Goal: Navigation & Orientation: Find specific page/section

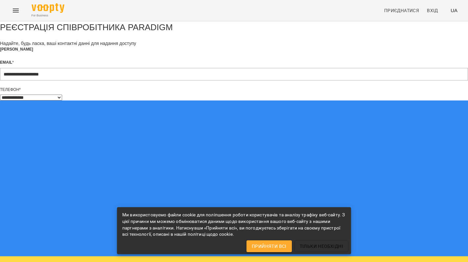
select select "**"
drag, startPoint x: 359, startPoint y: 93, endPoint x: 347, endPoint y: 95, distance: 12.1
click at [358, 93] on div "**********" at bounding box center [234, 250] width 468 height 459
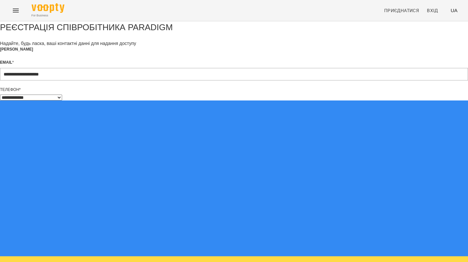
click at [172, 202] on form "**********" at bounding box center [234, 257] width 468 height 472
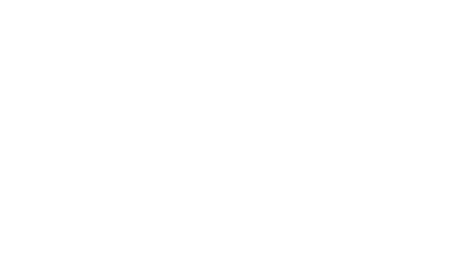
click at [205, 0] on div at bounding box center [234, 0] width 468 height 0
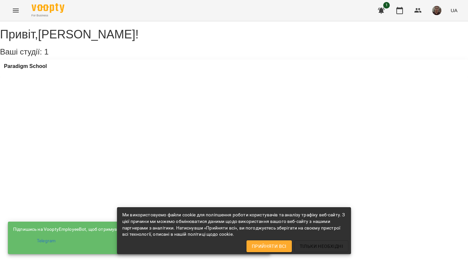
click at [285, 247] on span "Прийняти всі" at bounding box center [269, 247] width 35 height 8
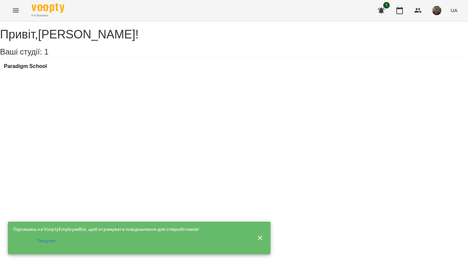
click at [260, 236] on icon "button" at bounding box center [260, 238] width 5 height 5
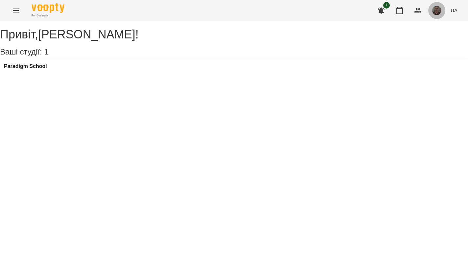
click at [437, 9] on img "button" at bounding box center [436, 10] width 9 height 9
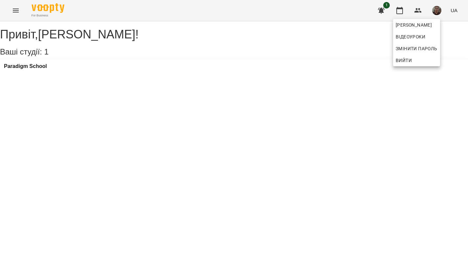
click at [188, 37] on div at bounding box center [234, 131] width 468 height 262
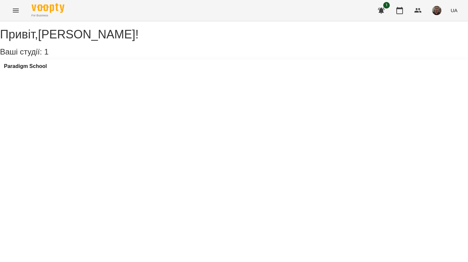
drag, startPoint x: 70, startPoint y: 56, endPoint x: 63, endPoint y: 56, distance: 6.9
click at [69, 56] on h3 "Ваші студії: 1" at bounding box center [234, 52] width 468 height 9
click at [30, 55] on h3 "Ваші студії: 1" at bounding box center [234, 52] width 468 height 9
click at [47, 69] on h3 "Paradigm School" at bounding box center [25, 66] width 43 height 6
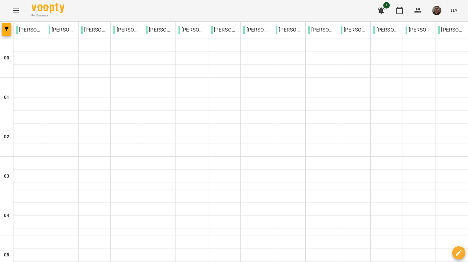
drag, startPoint x: 448, startPoint y: 24, endPoint x: 448, endPoint y: 28, distance: 3.6
click at [447, 26] on div "[PERSON_NAME]" at bounding box center [452, 29] width 32 height 13
click at [448, 28] on p "[PERSON_NAME]" at bounding box center [451, 30] width 27 height 8
click at [383, 12] on icon "button" at bounding box center [381, 11] width 7 height 6
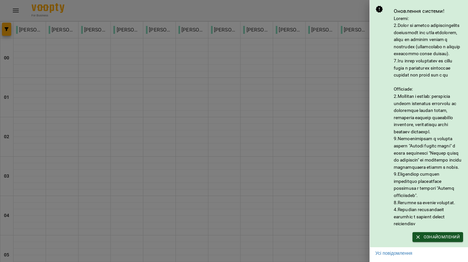
scroll to position [22, 0]
click at [269, 104] on div at bounding box center [234, 131] width 468 height 262
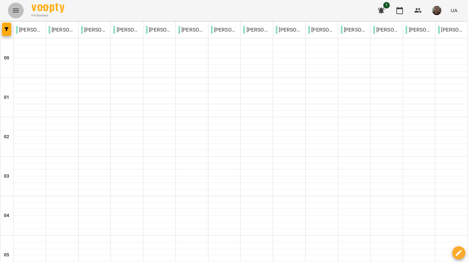
click at [19, 10] on icon "Menu" at bounding box center [16, 11] width 8 height 8
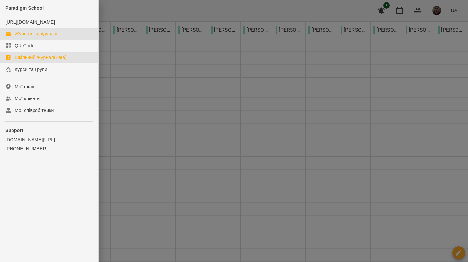
click at [62, 61] on div "Шкільний Журнал(Beta)" at bounding box center [41, 57] width 52 height 7
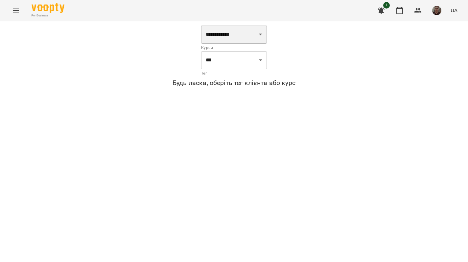
click at [251, 36] on select "**********" at bounding box center [234, 34] width 66 height 18
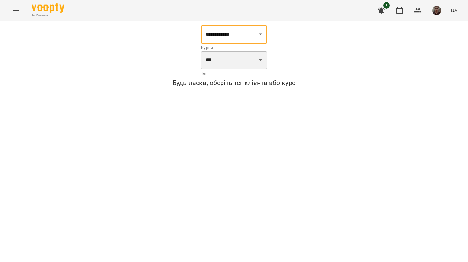
click at [209, 61] on select "*** ***" at bounding box center [234, 60] width 66 height 18
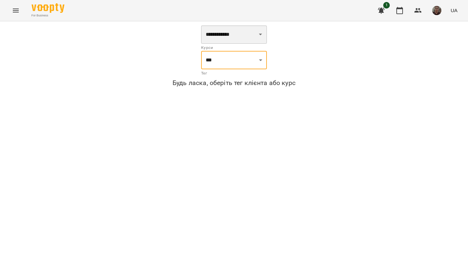
click at [240, 40] on select "**********" at bounding box center [234, 34] width 66 height 18
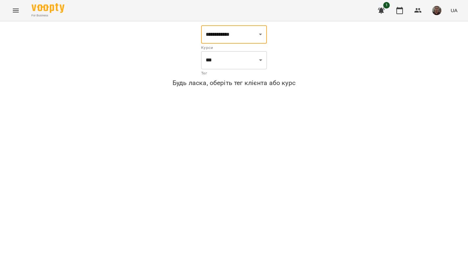
click at [14, 10] on icon "Menu" at bounding box center [16, 11] width 8 height 8
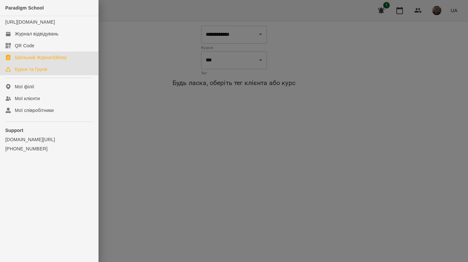
click at [44, 73] on div "Курси та Групи" at bounding box center [31, 69] width 33 height 7
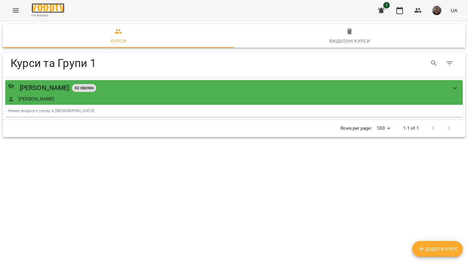
click at [38, 9] on img at bounding box center [48, 8] width 33 height 10
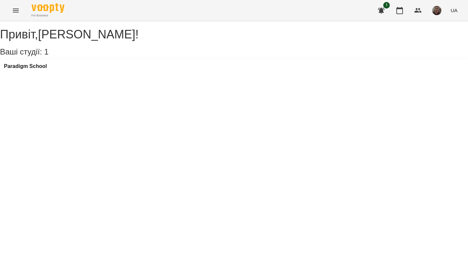
drag, startPoint x: 120, startPoint y: 42, endPoint x: 101, endPoint y: 35, distance: 19.7
click at [120, 42] on div "Привіт , [PERSON_NAME] [PERSON_NAME] ! Ваші студії: 1 [GEOGRAPHIC_DATA]" at bounding box center [234, 52] width 468 height 49
click at [14, 8] on icon "Menu" at bounding box center [16, 11] width 8 height 8
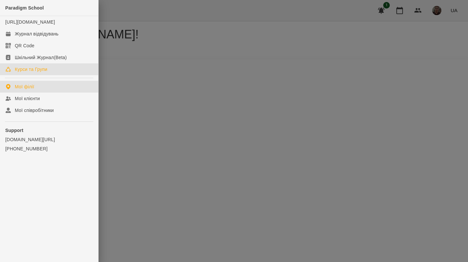
click at [46, 73] on div "Курси та Групи" at bounding box center [31, 69] width 33 height 7
